Goal: Check status

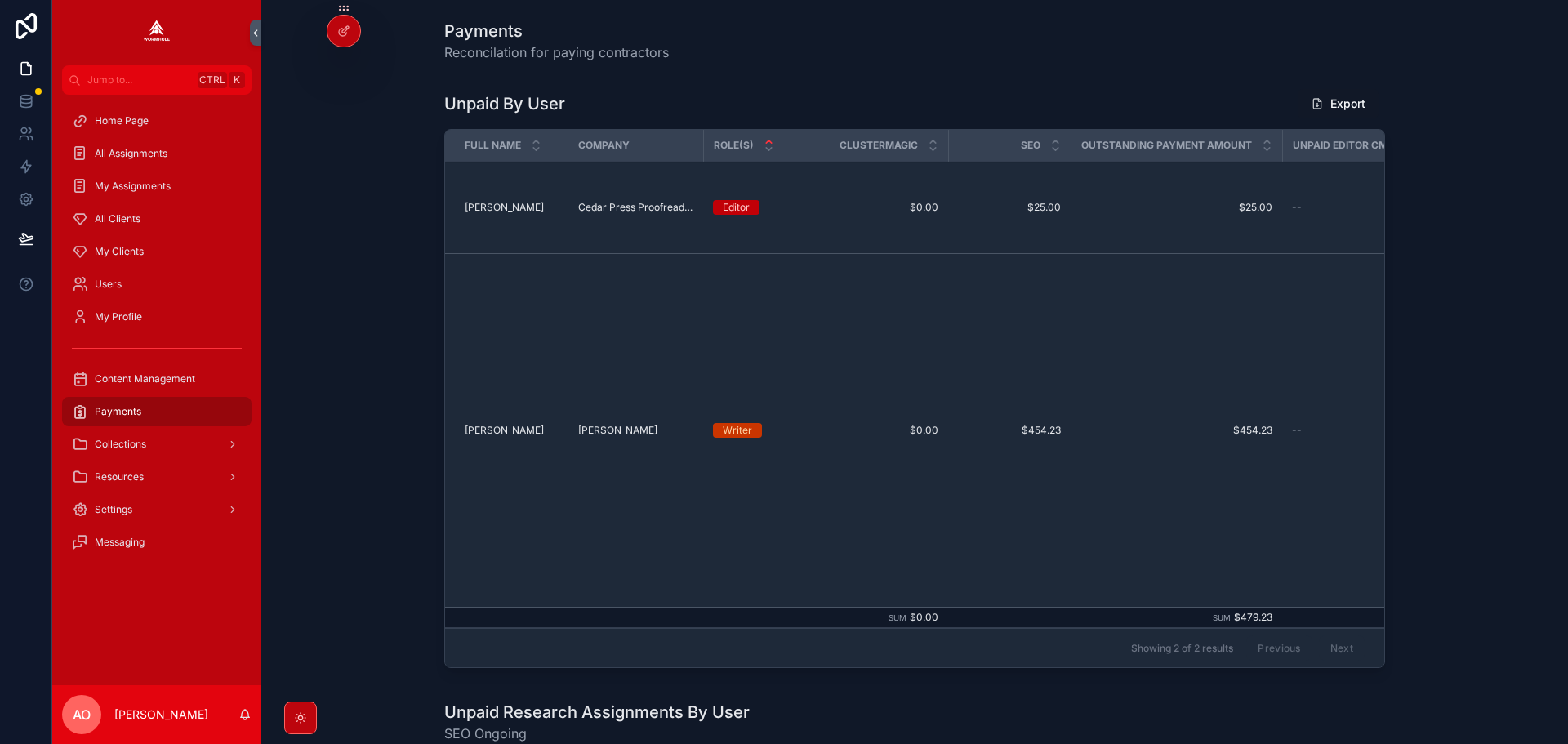
click at [116, 249] on span "My Clients" at bounding box center [119, 251] width 49 height 13
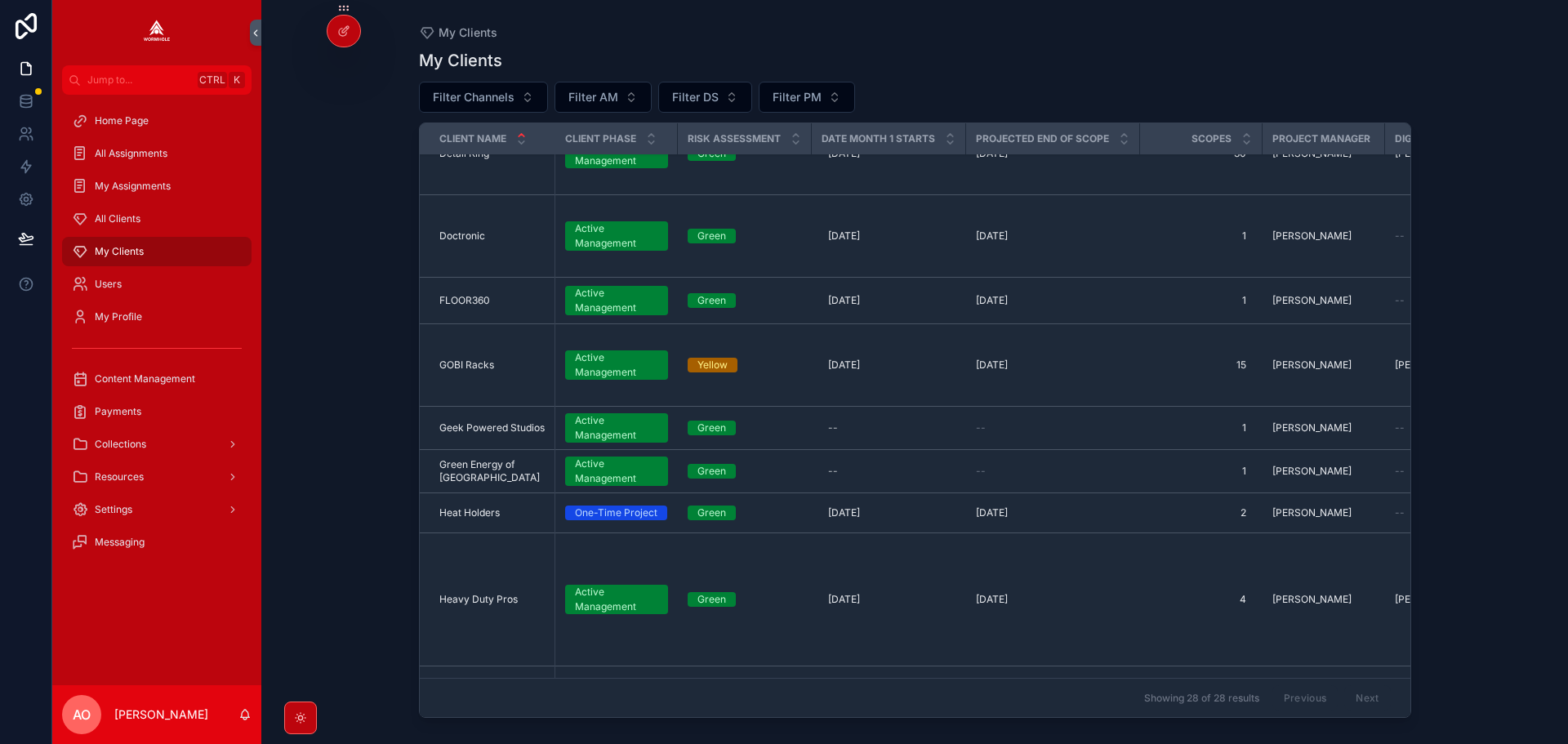
scroll to position [735, 0]
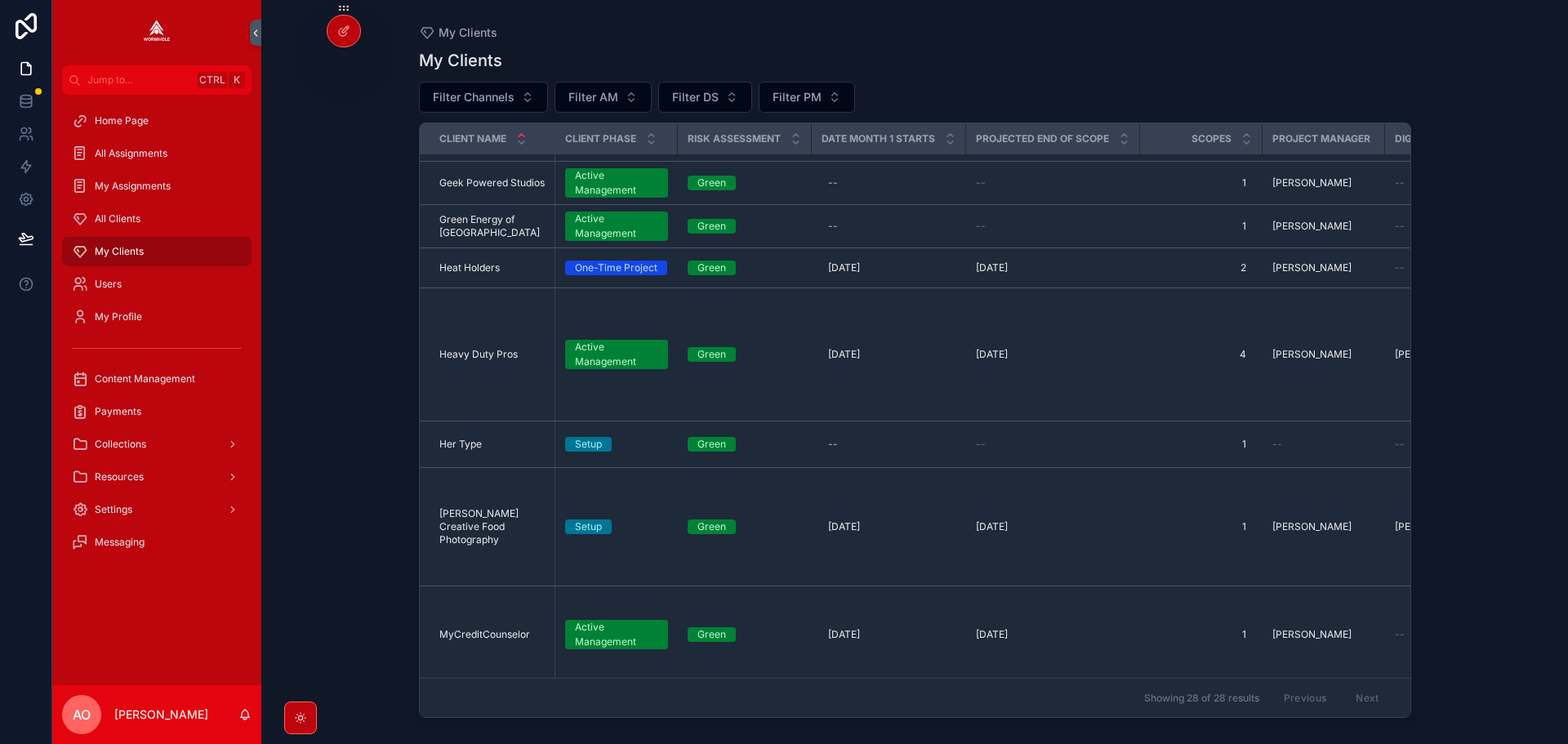
click at [480, 348] on span "Heavy Duty Pros" at bounding box center [479, 355] width 79 height 13
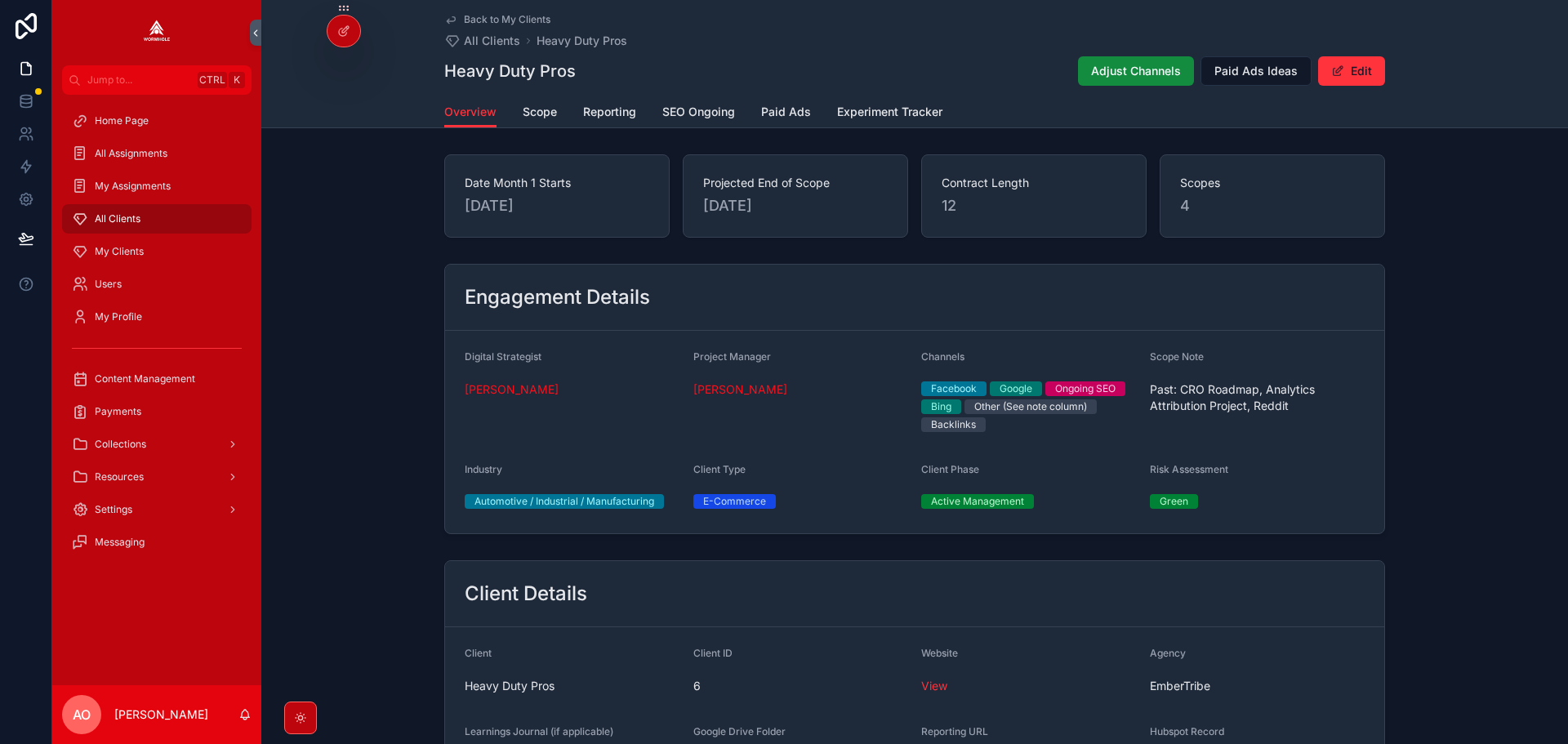
click at [666, 108] on span "SEO Ongoing" at bounding box center [698, 112] width 72 height 16
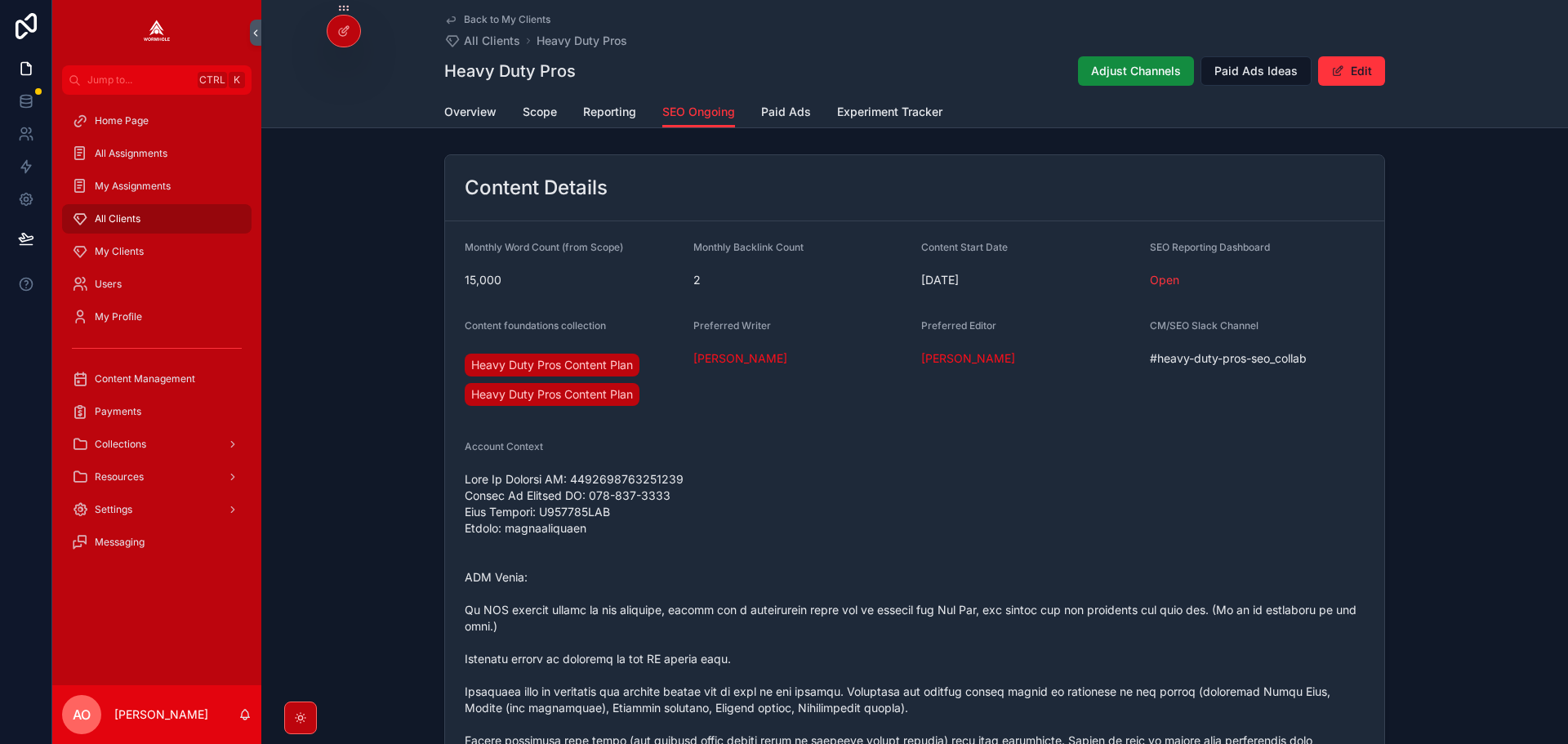
scroll to position [980, 0]
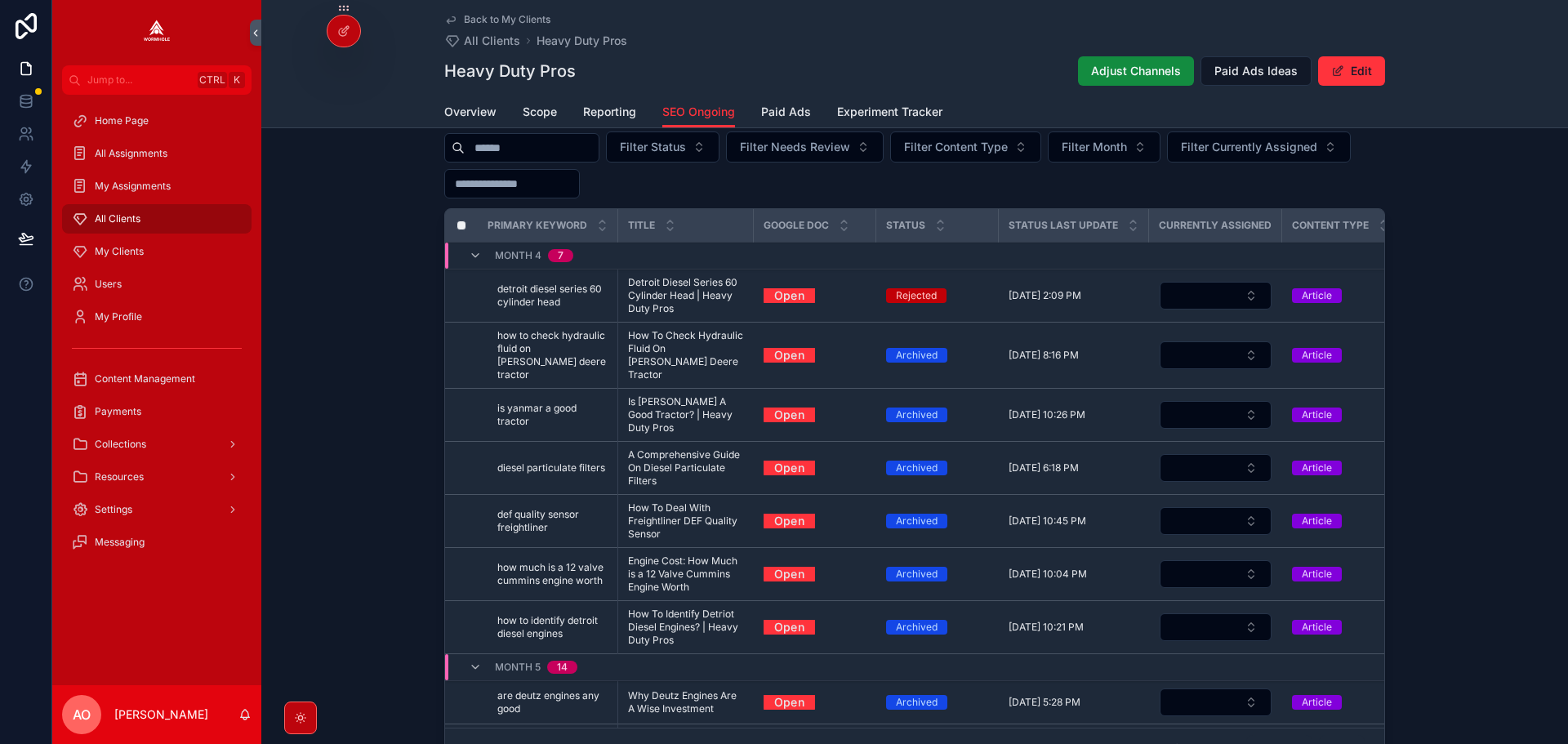
click at [677, 155] on span "Filter Status" at bounding box center [653, 146] width 67 height 16
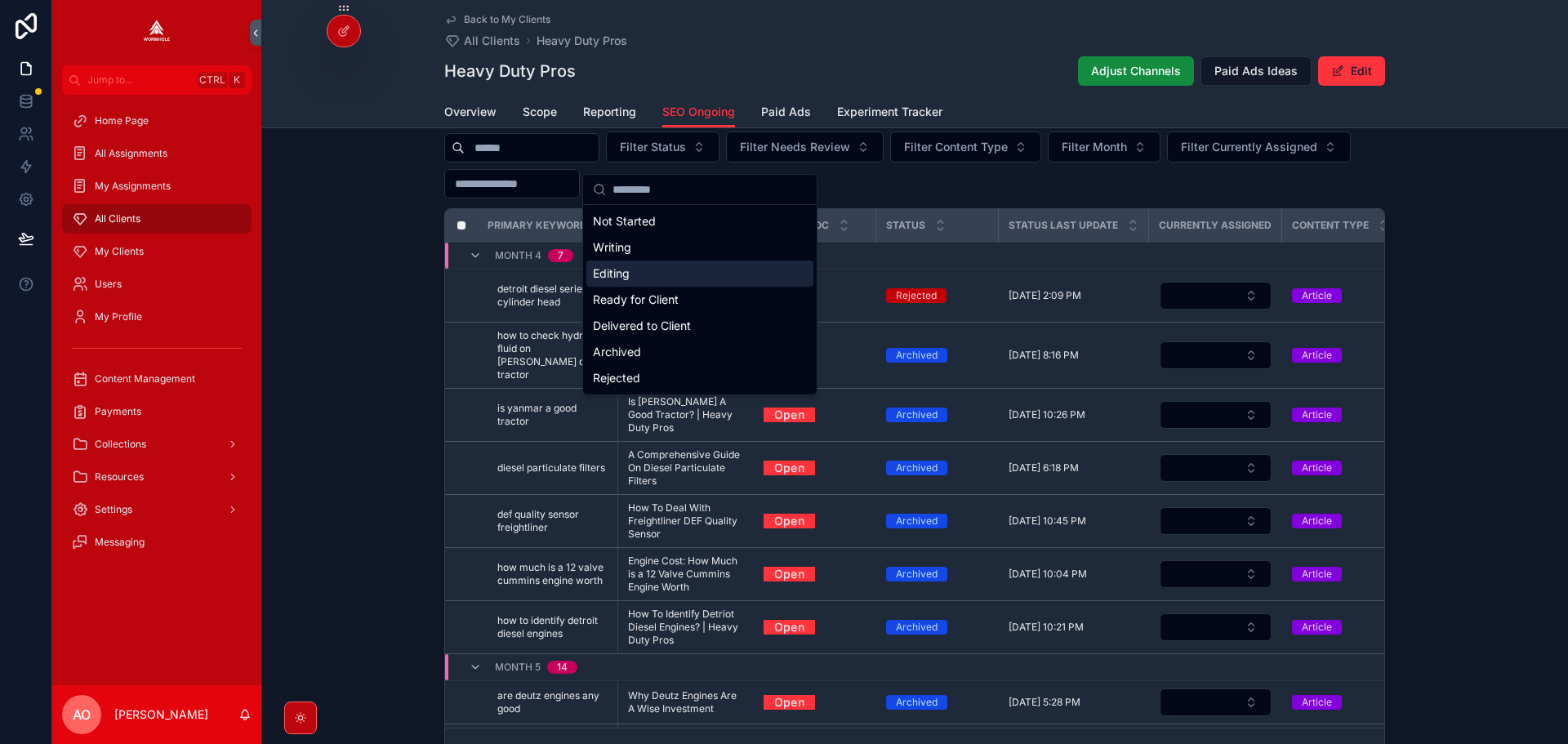
click at [669, 281] on div "Editing" at bounding box center [700, 274] width 227 height 26
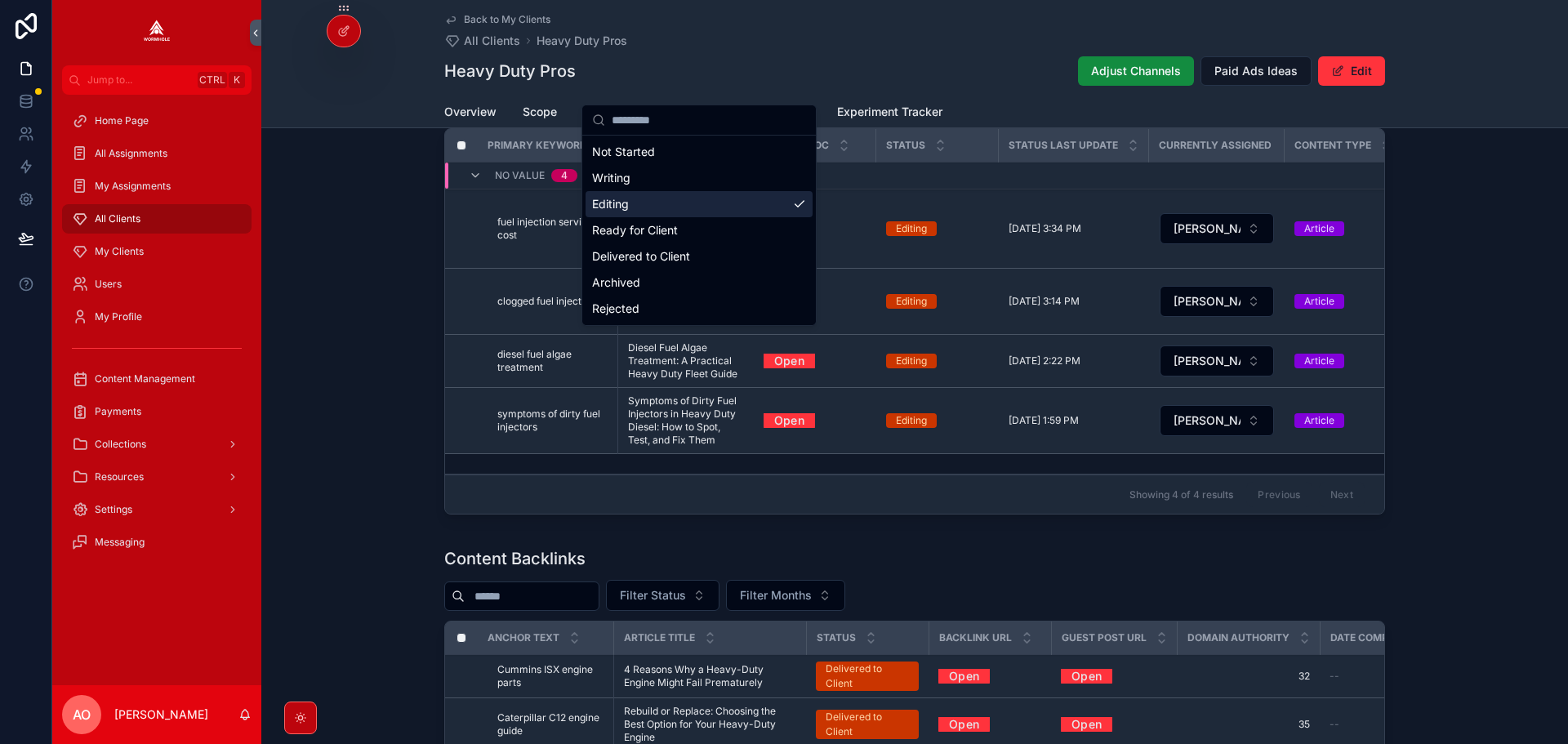
scroll to position [980, 0]
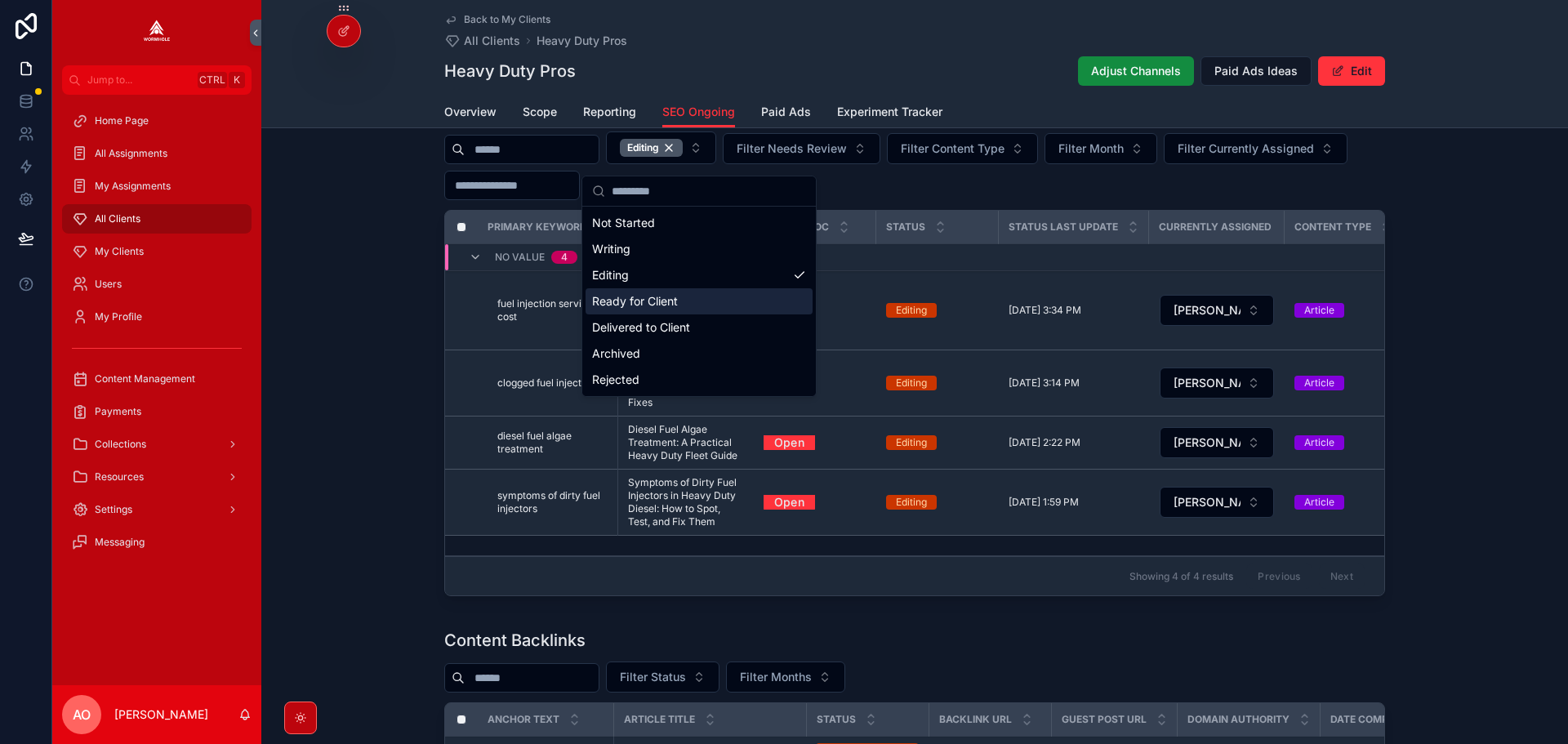
click at [673, 305] on div "Ready for Client" at bounding box center [699, 301] width 227 height 26
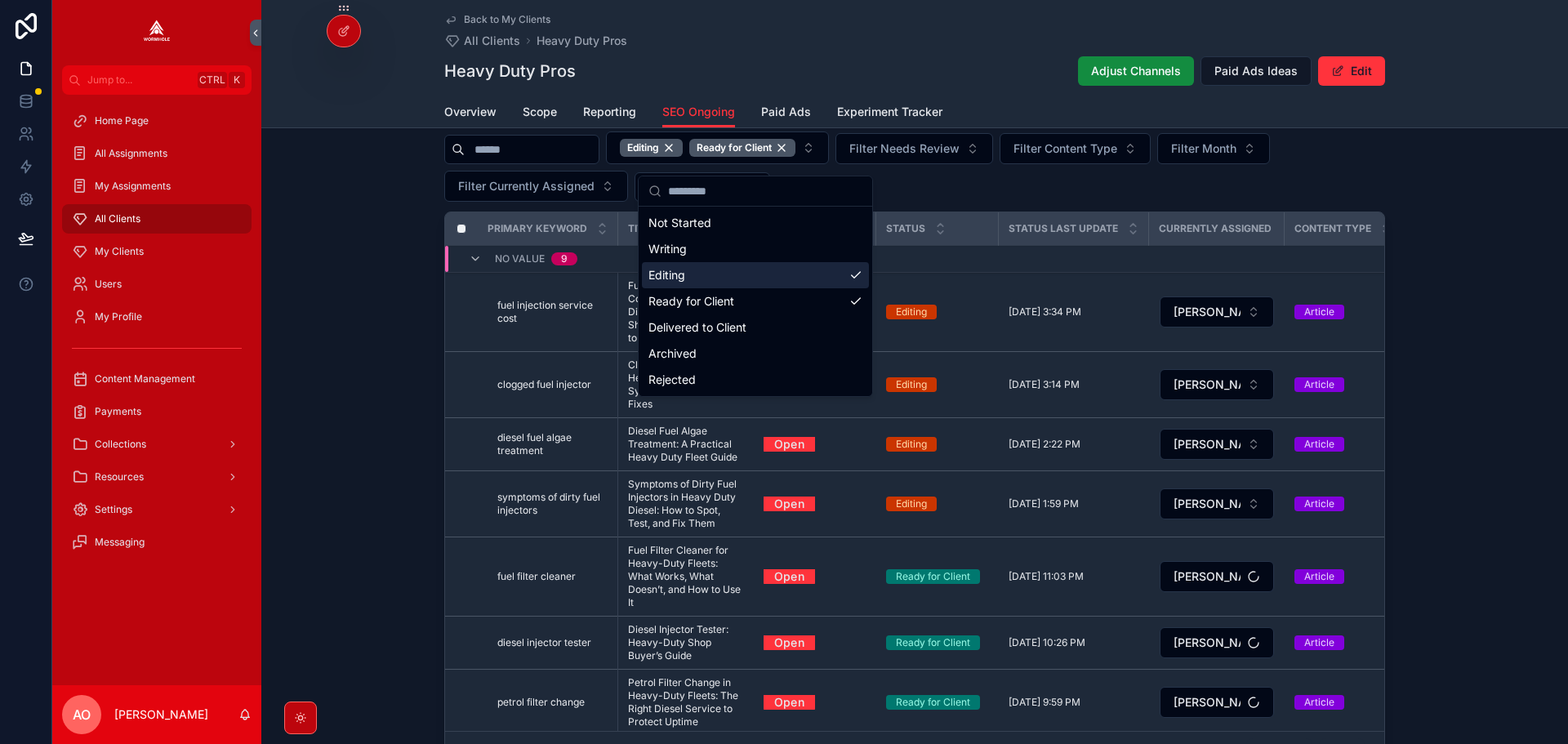
click at [831, 274] on div "Editing" at bounding box center [755, 275] width 227 height 26
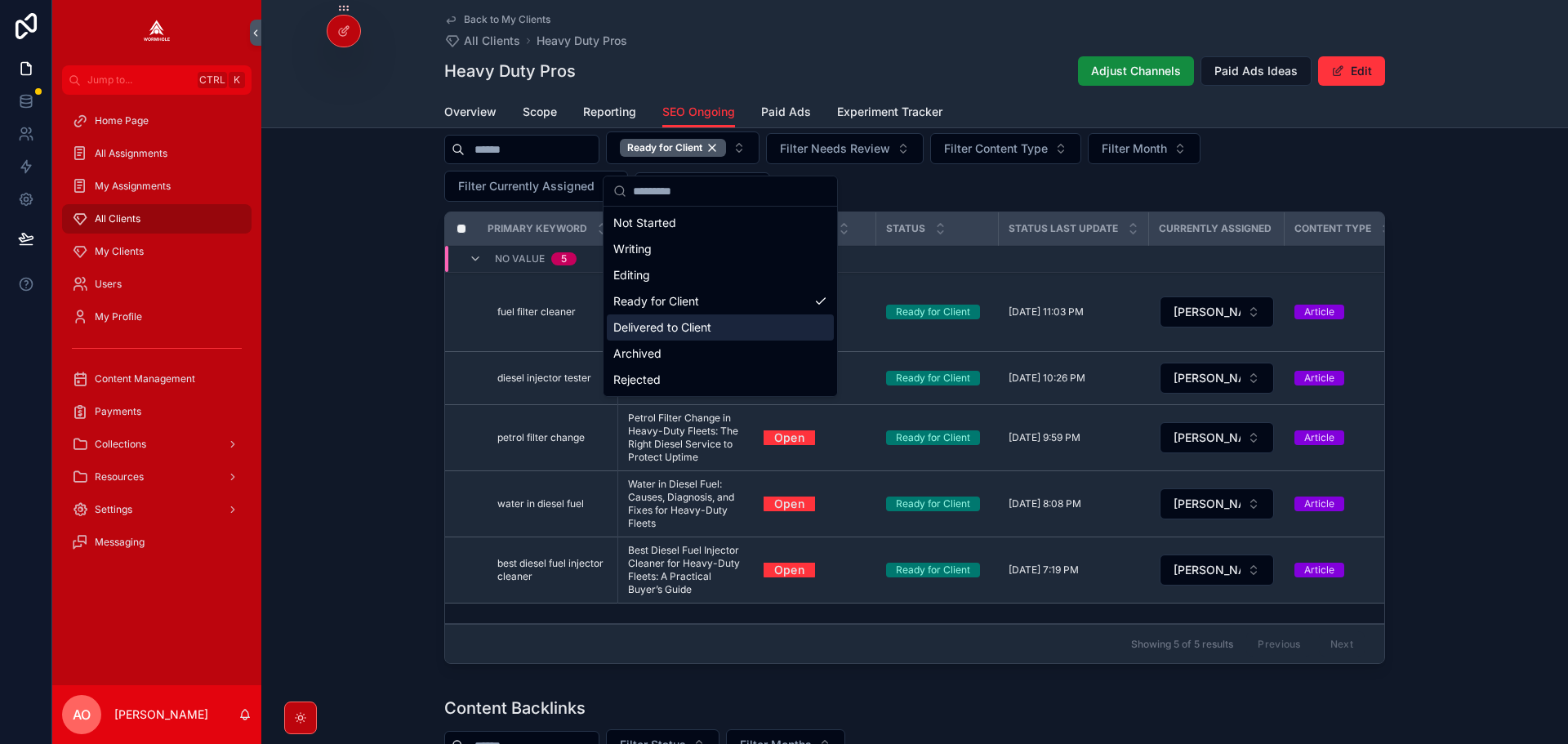
click at [713, 326] on div "Delivered to Client" at bounding box center [721, 327] width 227 height 26
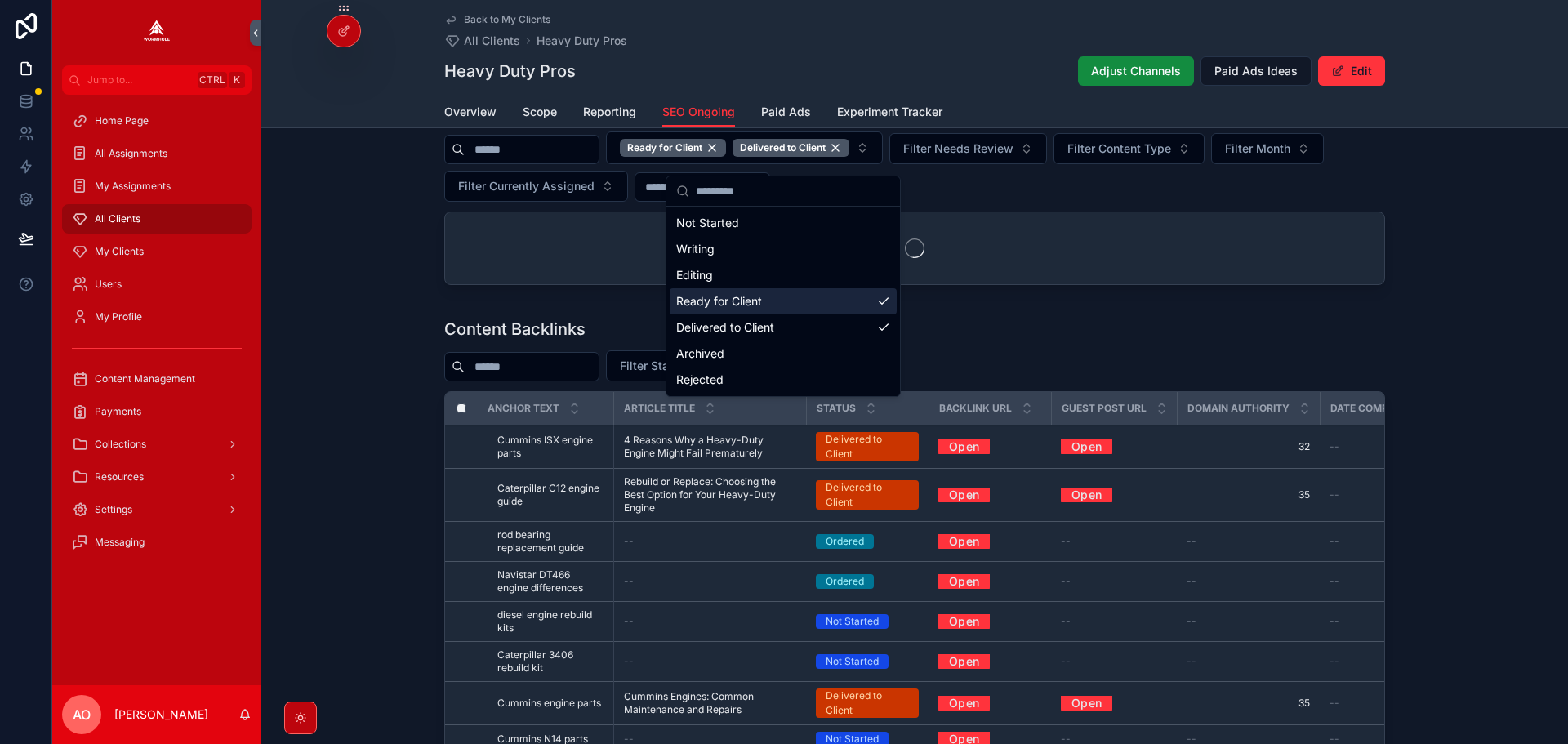
click at [859, 305] on div "Ready for Client" at bounding box center [784, 301] width 227 height 26
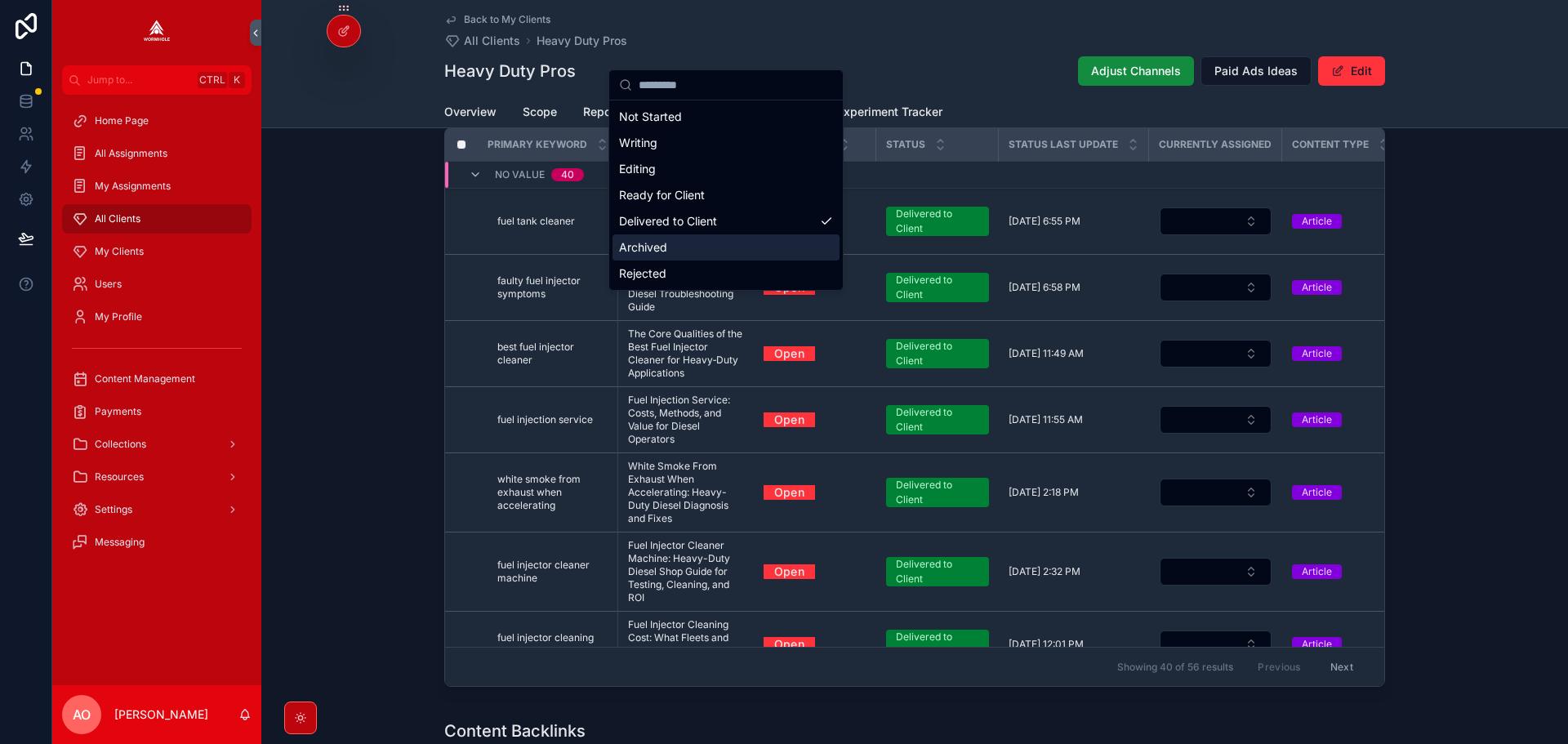
scroll to position [1062, 0]
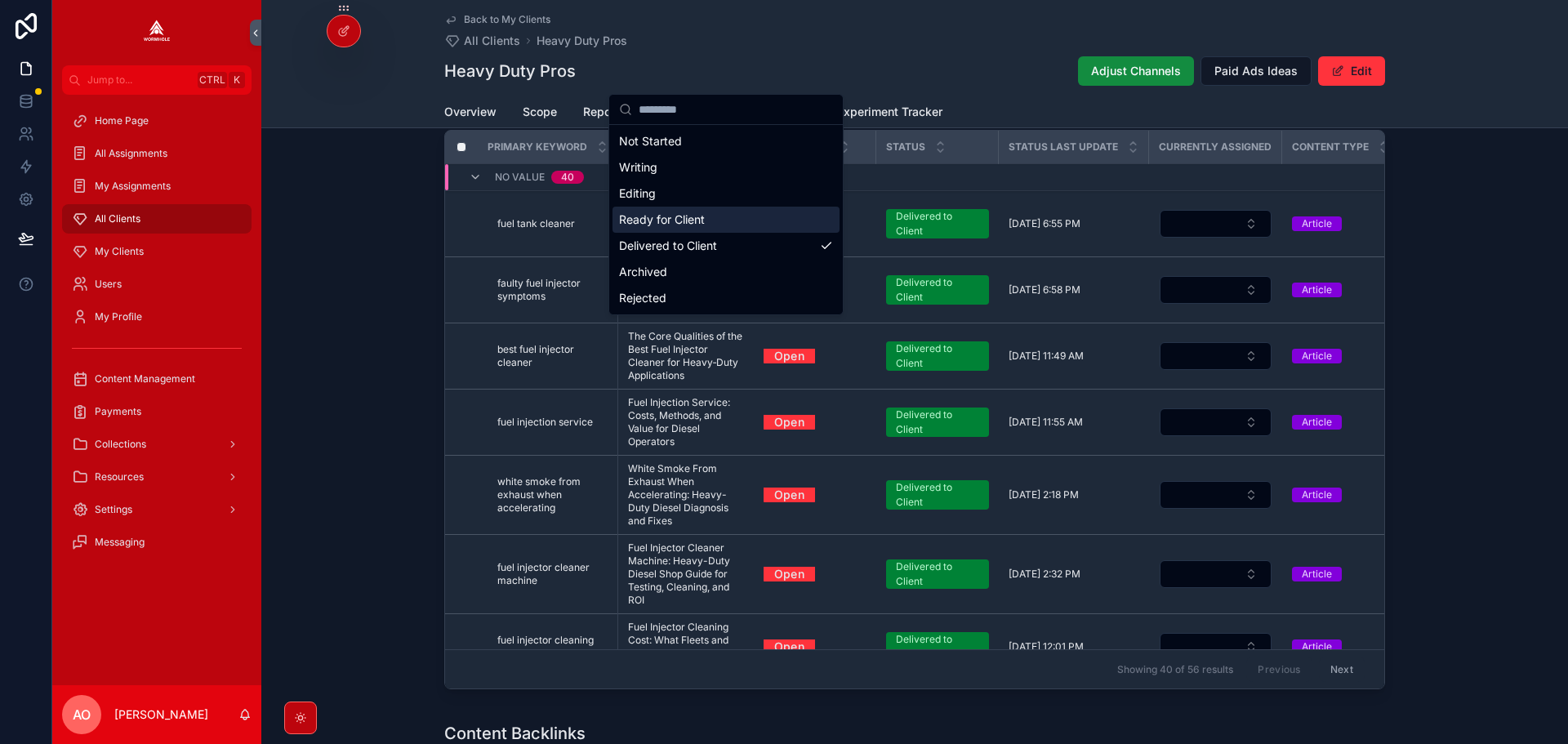
click at [702, 219] on div "Ready for Client" at bounding box center [726, 220] width 227 height 26
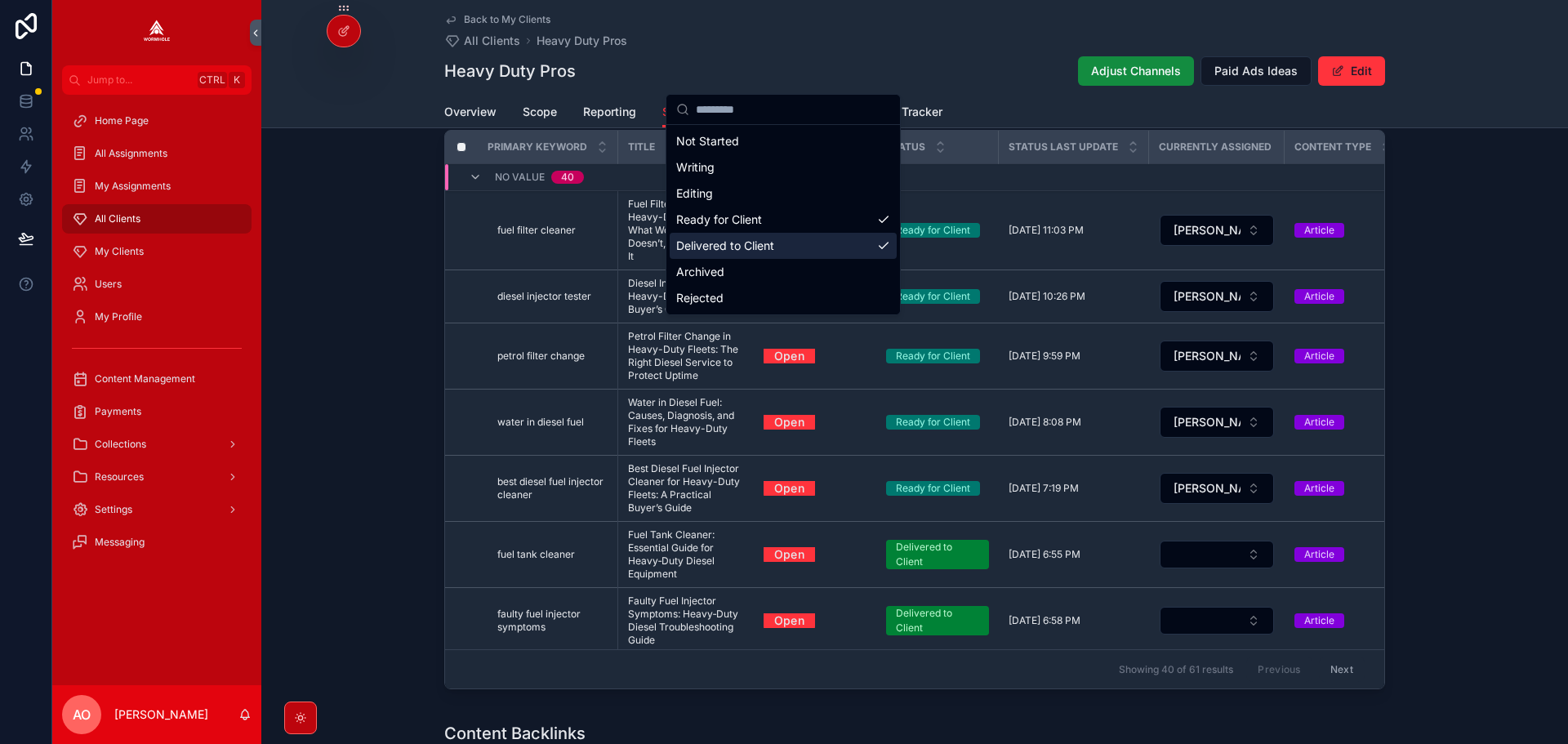
click at [817, 239] on div "Delivered to Client" at bounding box center [784, 246] width 227 height 26
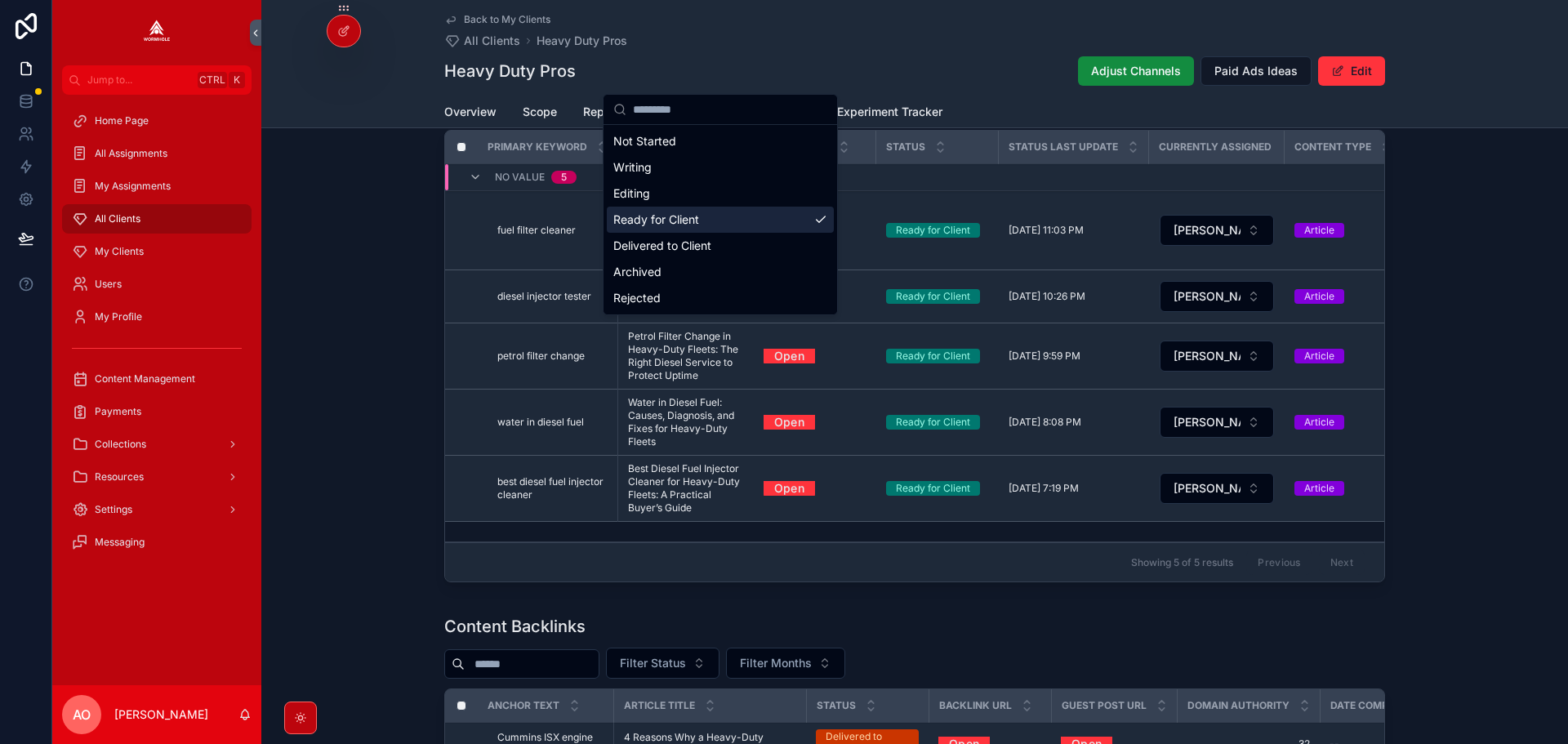
click at [701, 218] on div "Ready for Client" at bounding box center [721, 220] width 227 height 26
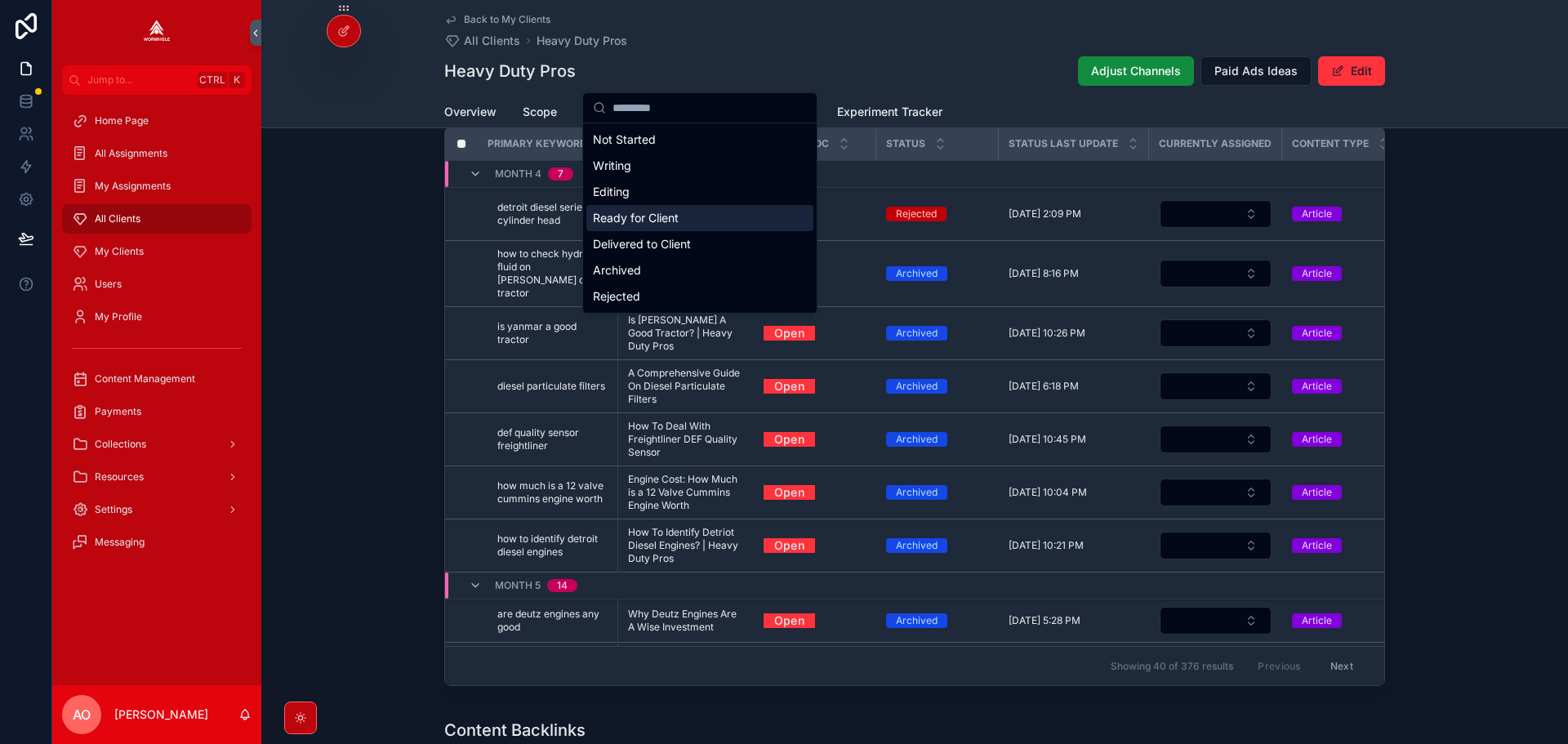
click at [1502, 311] on div "SEO Ongoing Assignments Filter Status Filter Needs Review Filter Content Type F…" at bounding box center [915, 355] width 1307 height 689
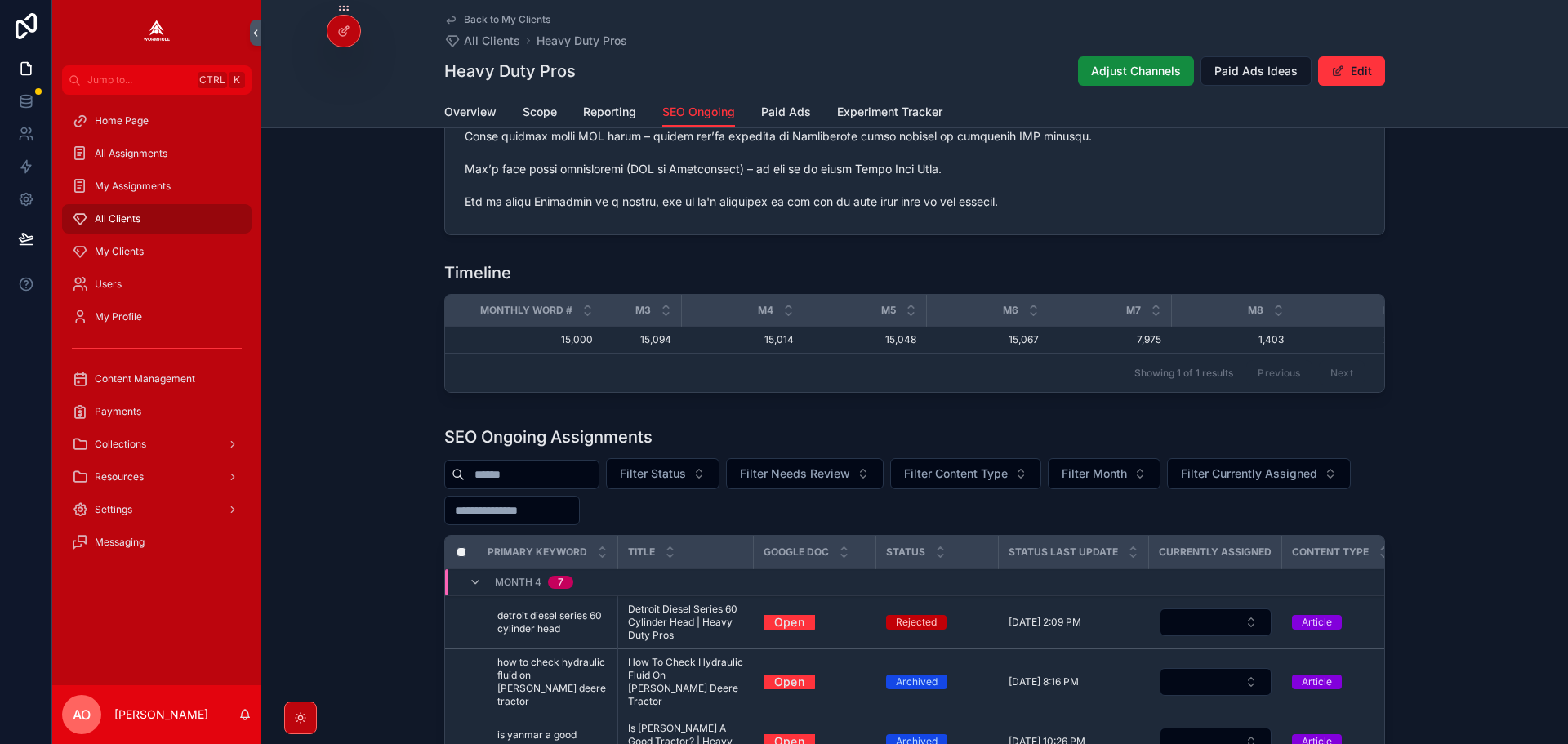
scroll to position [0, 476]
click at [126, 377] on span "Content Management" at bounding box center [145, 379] width 100 height 13
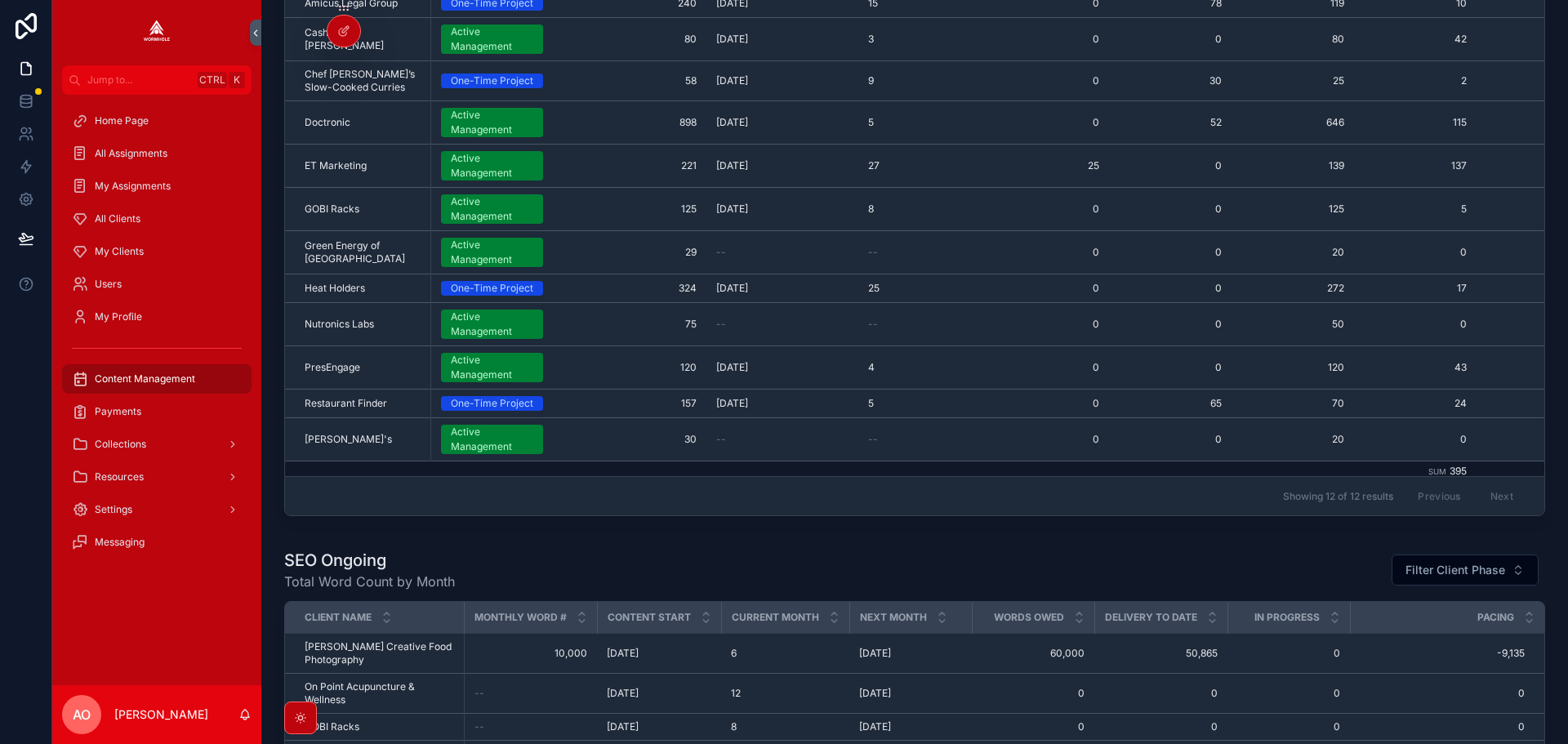
scroll to position [653, 0]
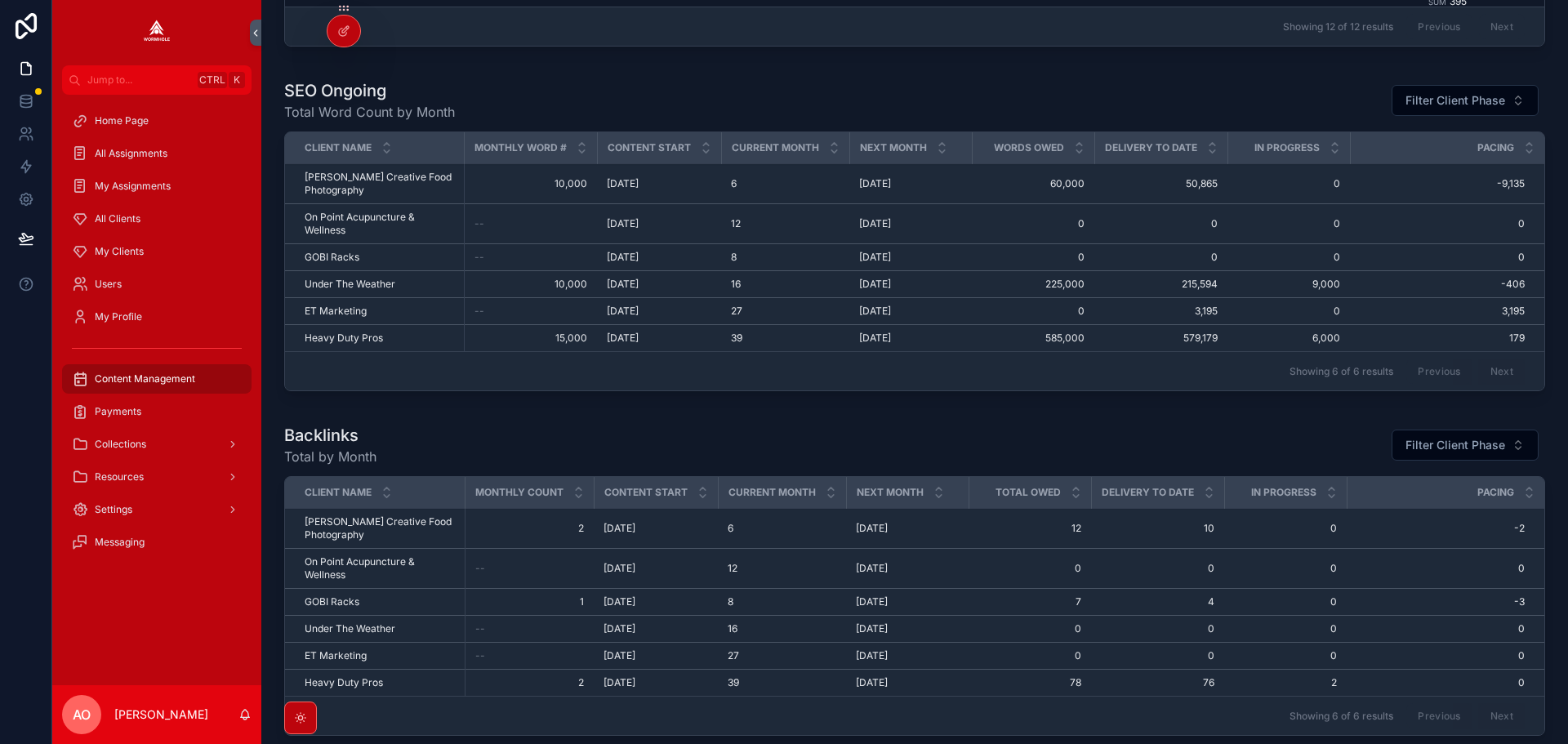
click at [129, 410] on span "Payments" at bounding box center [118, 412] width 47 height 13
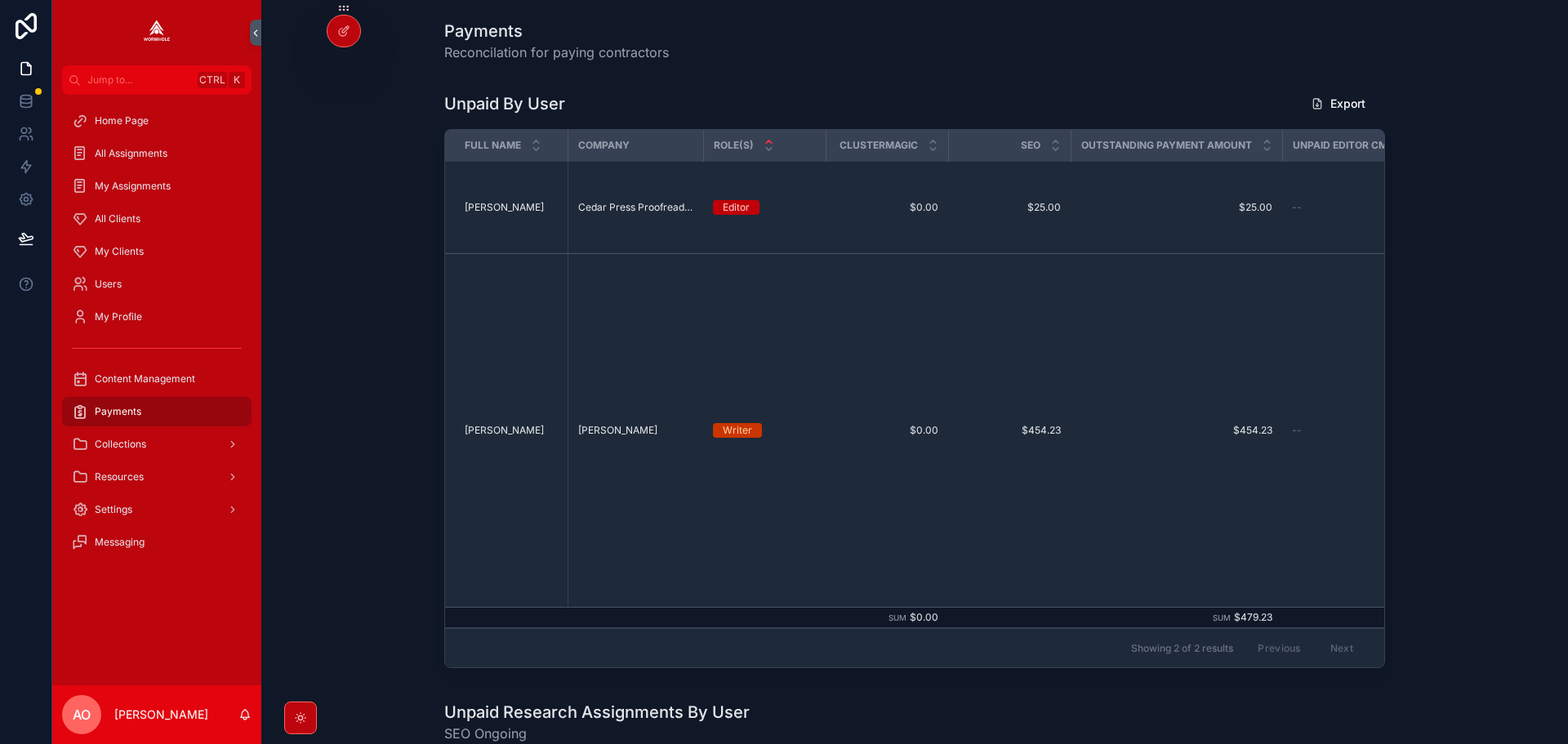
click at [1462, 461] on div "Unpaid By User Export Full Name Company Role(s) ClusterMagic SEO Outstanding Pa…" at bounding box center [914, 381] width 1281 height 600
